Goal: Check status: Check status

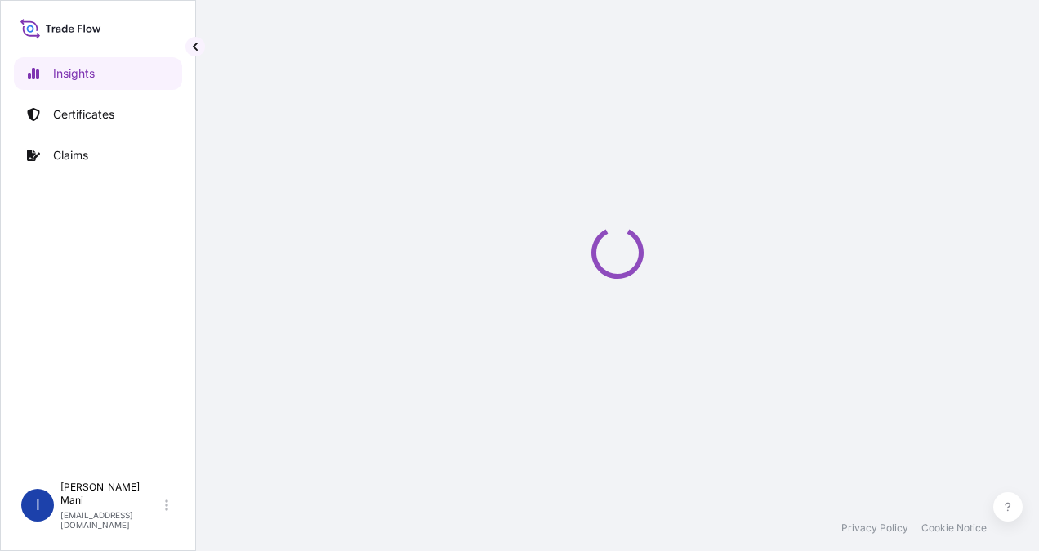
select select "2025"
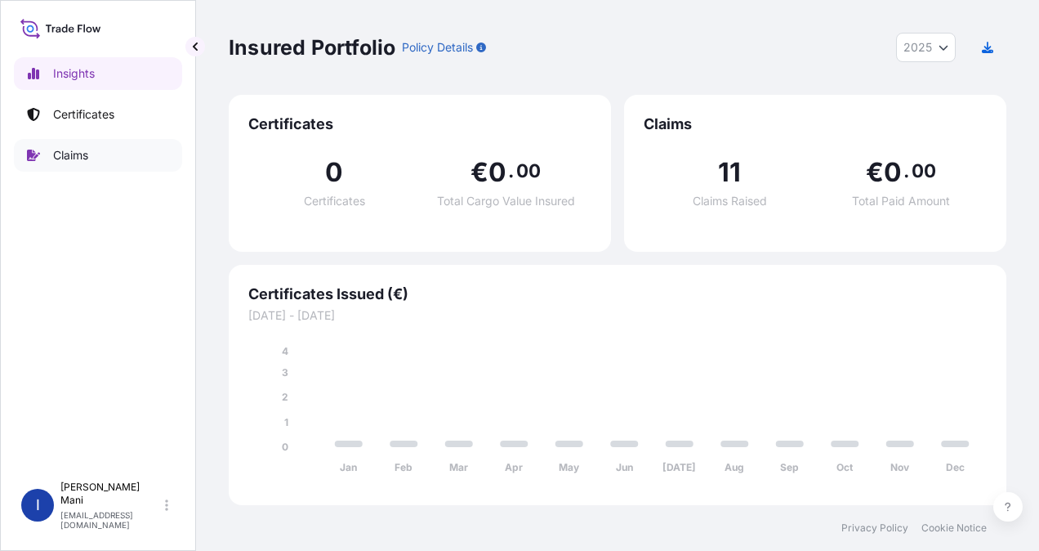
click at [64, 158] on p "Claims" at bounding box center [70, 155] width 35 height 16
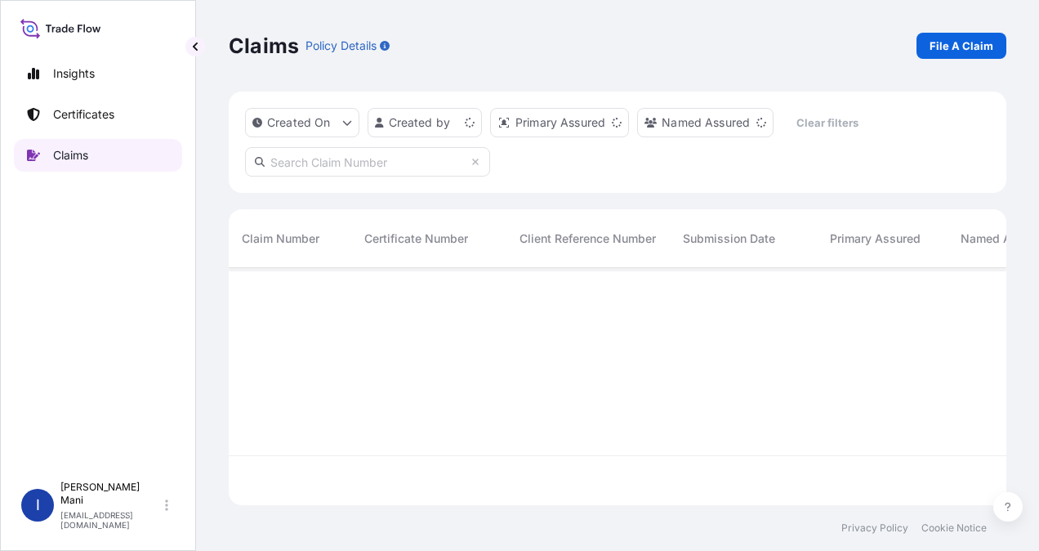
scroll to position [234, 765]
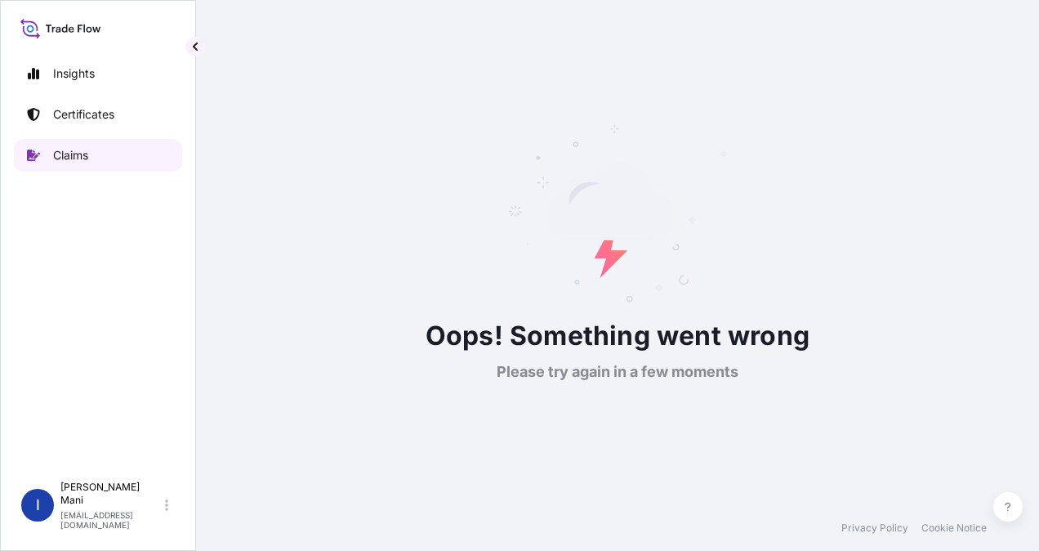
click at [64, 158] on p "Claims" at bounding box center [70, 155] width 35 height 16
click at [65, 156] on p "Claims" at bounding box center [70, 155] width 35 height 16
click at [100, 70] on link "Insights" at bounding box center [98, 73] width 168 height 33
select select "2025"
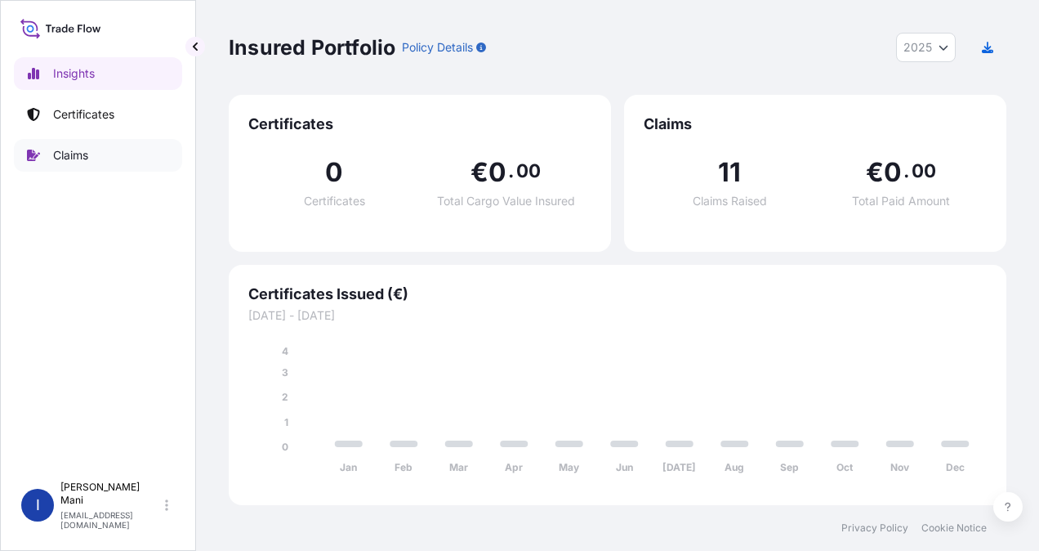
click at [75, 155] on p "Claims" at bounding box center [70, 155] width 35 height 16
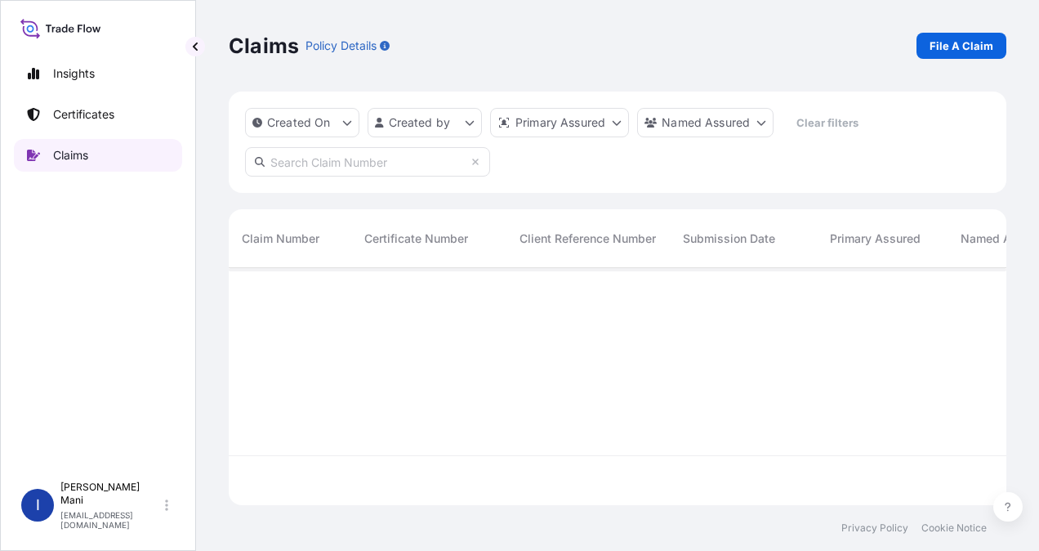
scroll to position [234, 765]
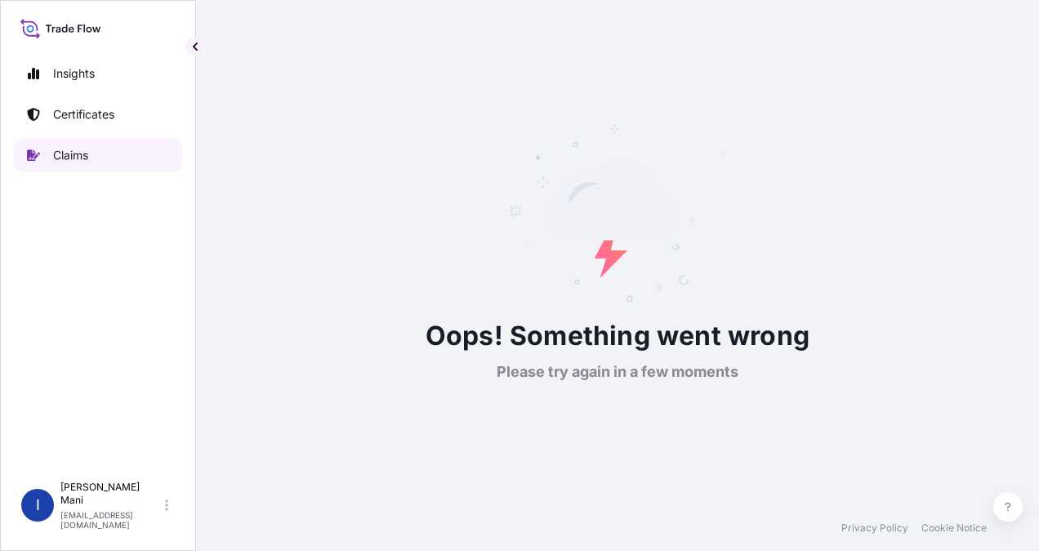
click at [75, 155] on p "Claims" at bounding box center [70, 155] width 35 height 16
click at [85, 113] on p "Certificates" at bounding box center [83, 114] width 61 height 16
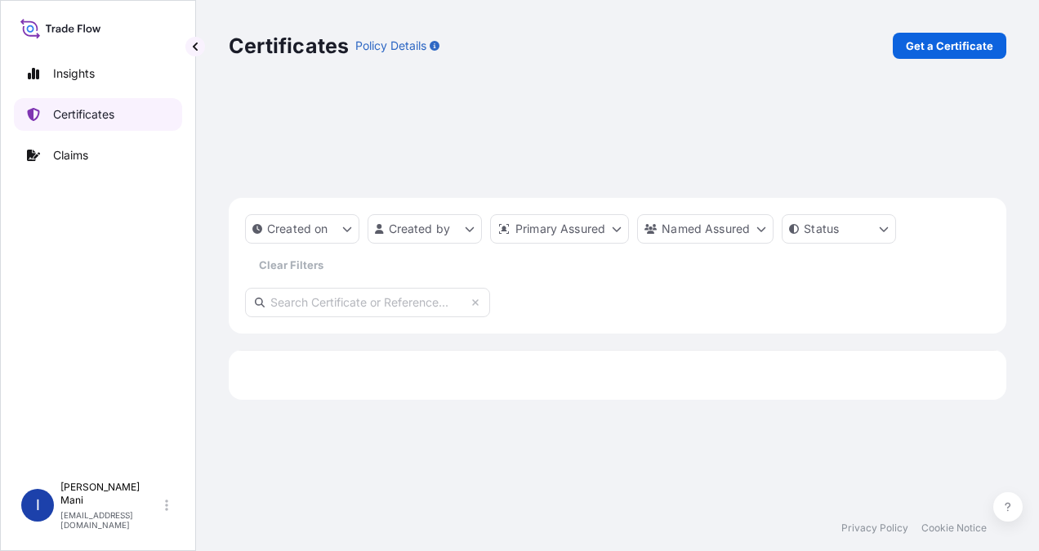
scroll to position [248, 765]
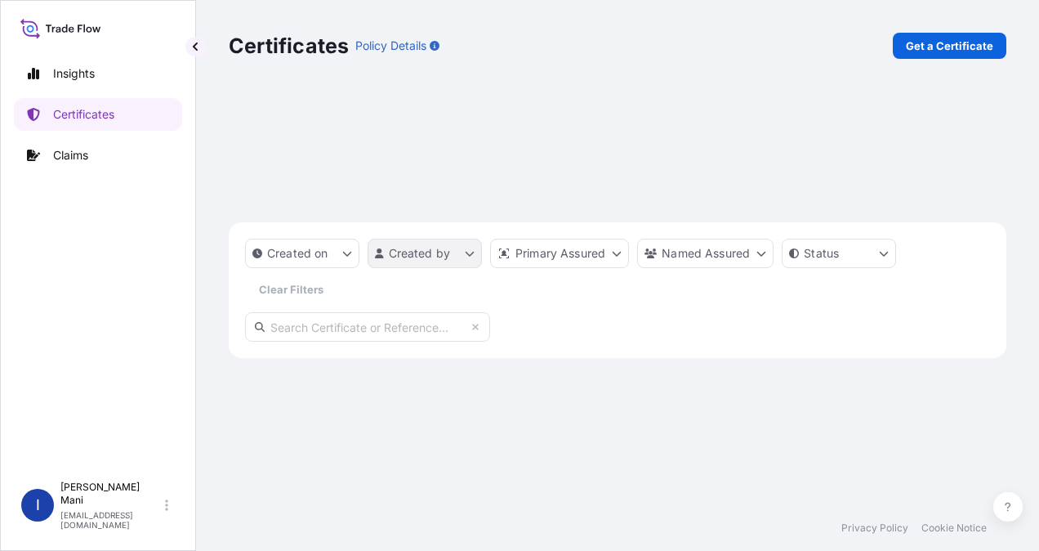
click at [458, 119] on html "Insights Certificates Claims I [PERSON_NAME] [EMAIL_ADDRESS][DOMAIN_NAME] Certi…" at bounding box center [519, 275] width 1039 height 551
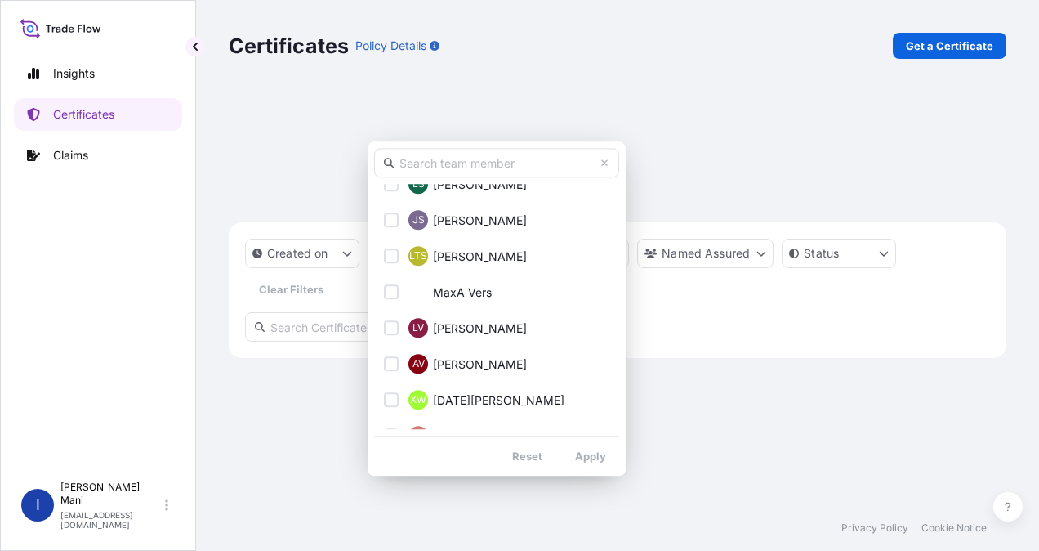
scroll to position [748, 0]
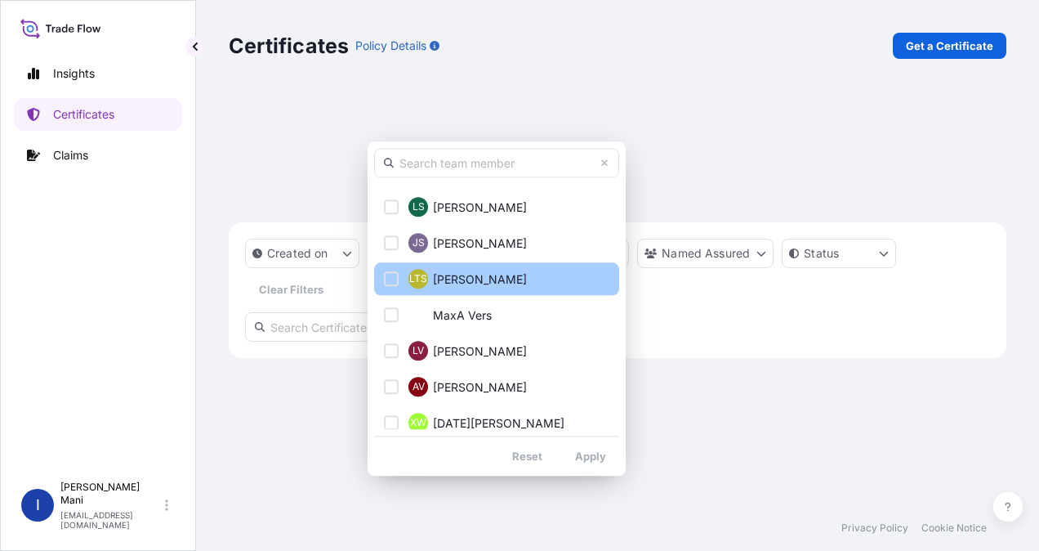
click at [527, 287] on span "[PERSON_NAME]" at bounding box center [480, 279] width 94 height 16
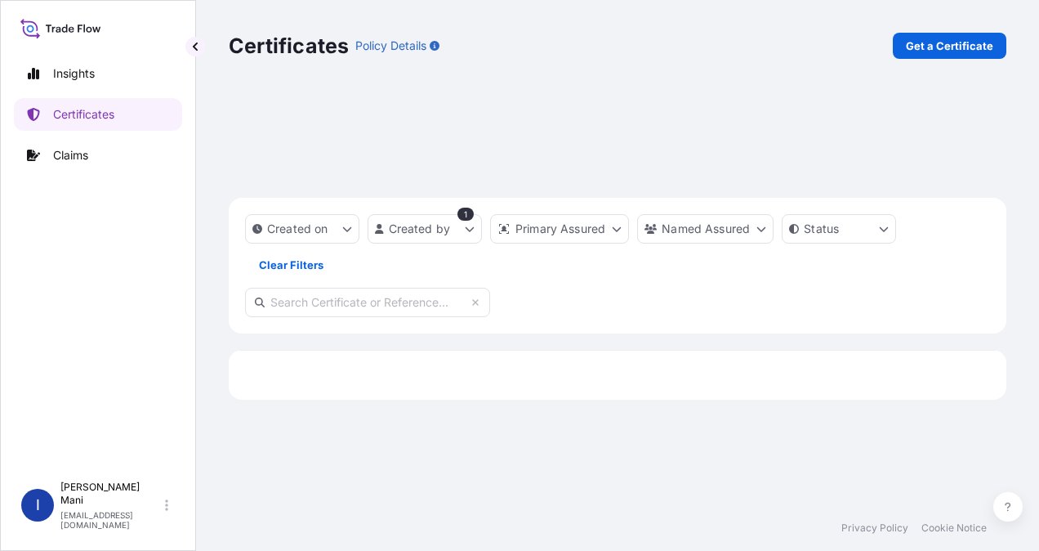
scroll to position [248, 765]
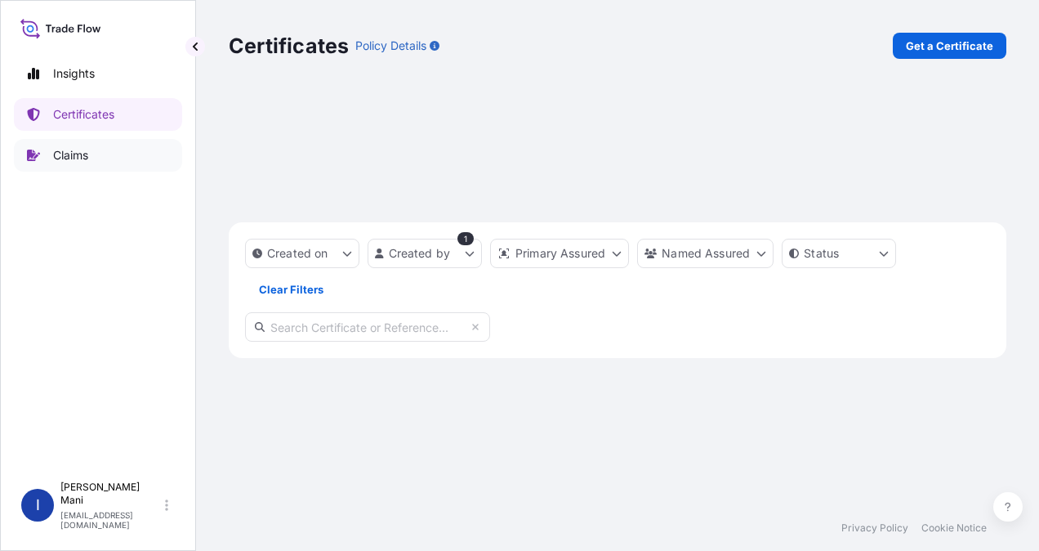
click at [95, 154] on link "Claims" at bounding box center [98, 155] width 168 height 33
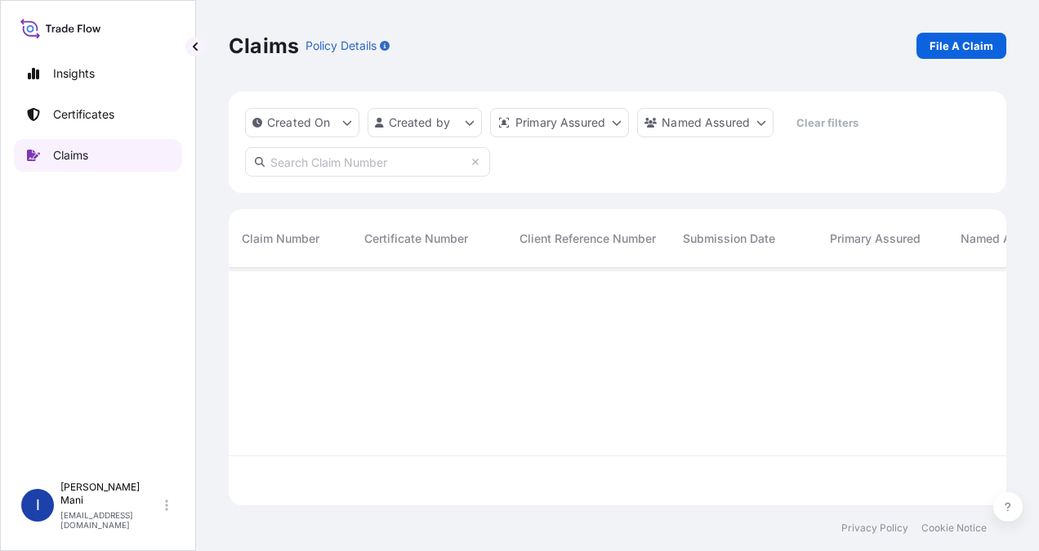
scroll to position [234, 765]
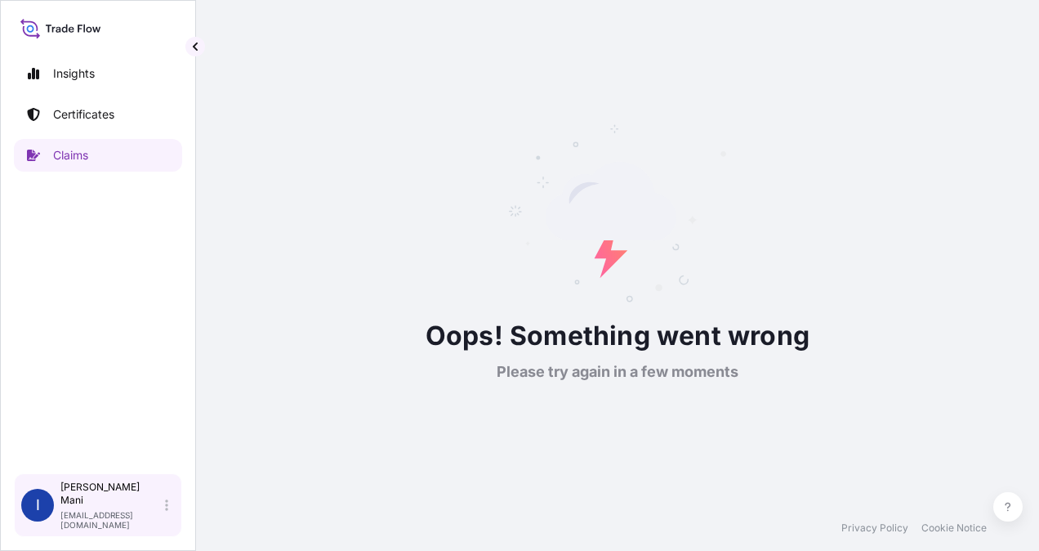
click at [168, 513] on div "[PERSON_NAME] [EMAIL_ADDRESS][DOMAIN_NAME]" at bounding box center [117, 504] width 114 height 49
